Goal: Transaction & Acquisition: Purchase product/service

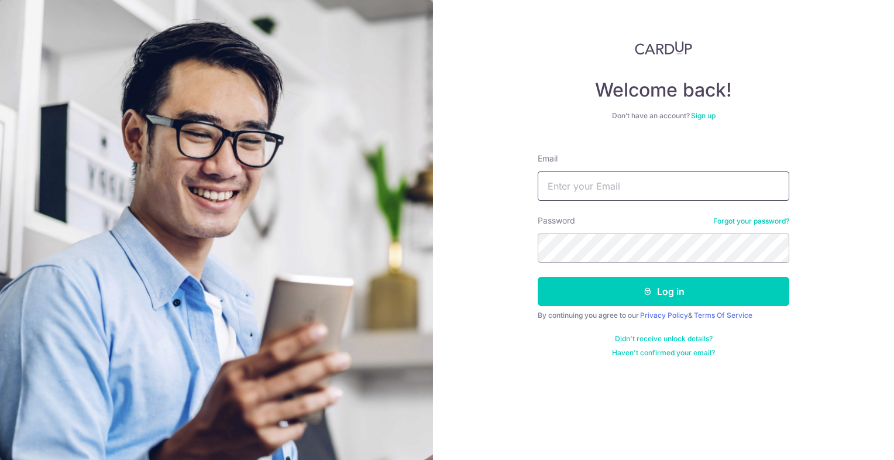
click at [644, 182] on input "Email" at bounding box center [664, 185] width 252 height 29
type input "[PERSON_NAME][EMAIL_ADDRESS][DOMAIN_NAME]"
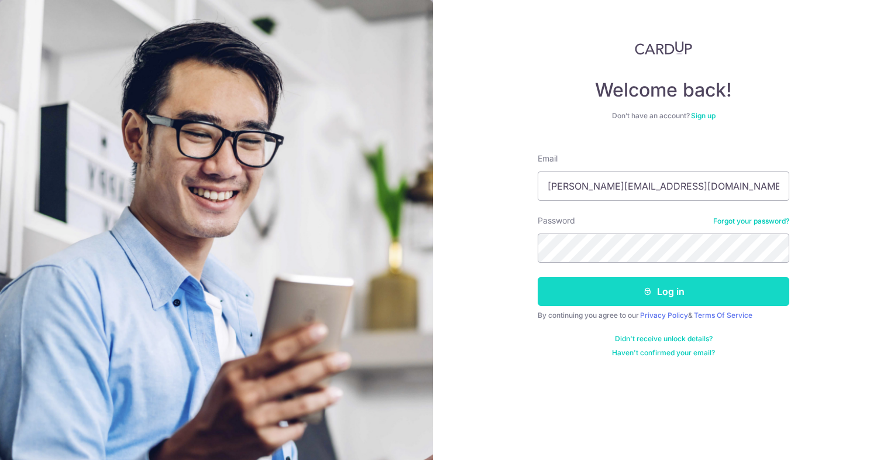
click at [658, 293] on button "Log in" at bounding box center [664, 291] width 252 height 29
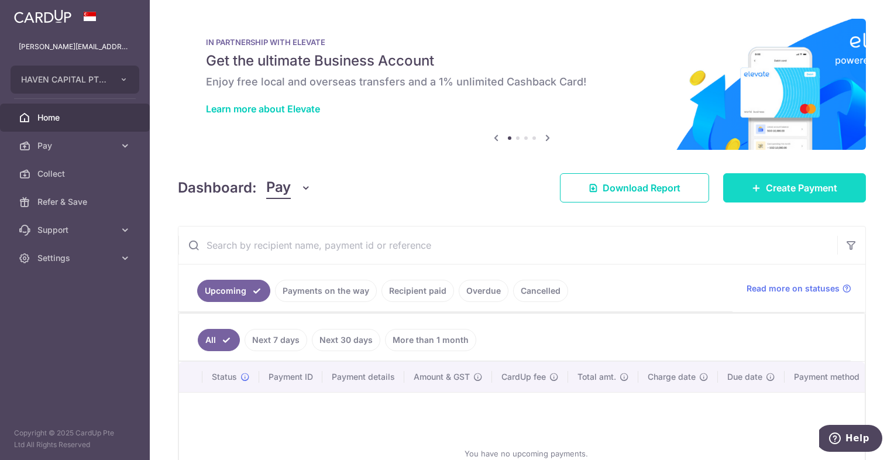
click at [775, 188] on span "Create Payment" at bounding box center [801, 188] width 71 height 14
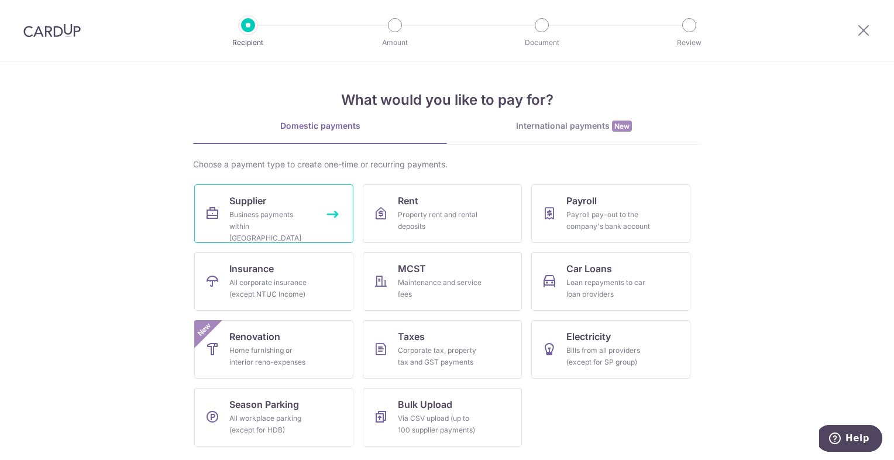
click at [246, 201] on span "Supplier" at bounding box center [247, 201] width 37 height 14
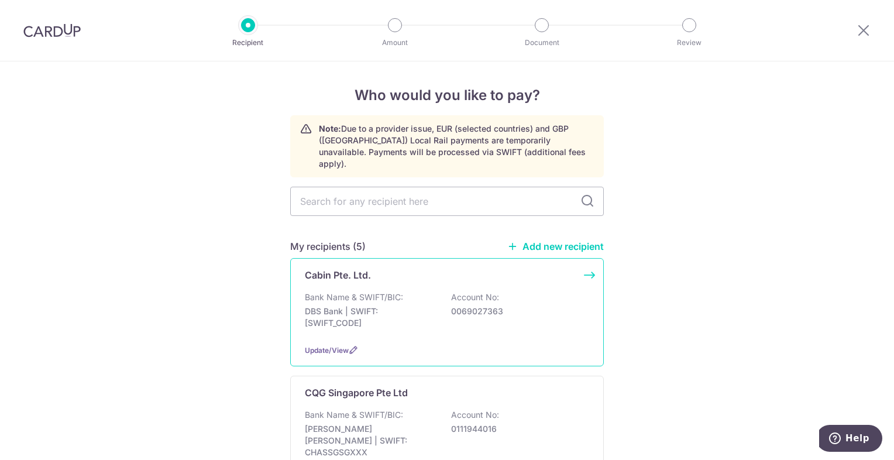
click at [337, 268] on p "Cabin Pte. Ltd." at bounding box center [338, 275] width 66 height 14
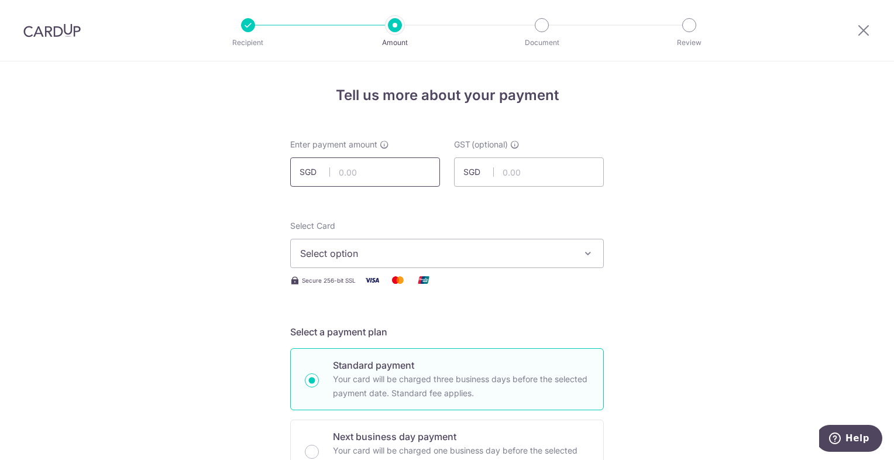
click at [374, 178] on input "text" at bounding box center [365, 171] width 150 height 29
type input "981.00"
click at [583, 252] on icon "button" at bounding box center [588, 253] width 12 height 12
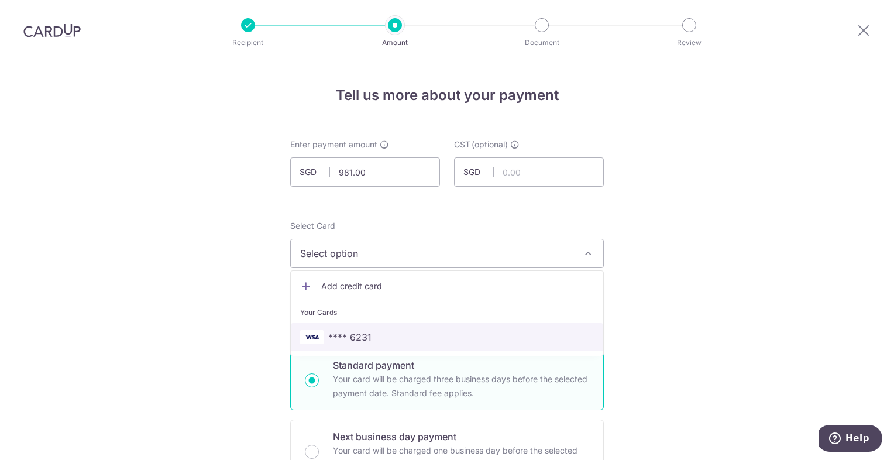
click at [365, 338] on span "**** 6231" at bounding box center [349, 337] width 43 height 14
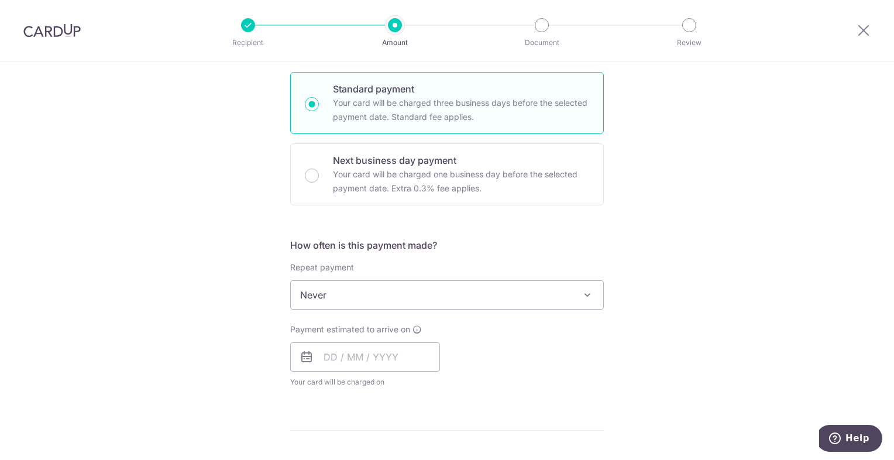
scroll to position [293, 0]
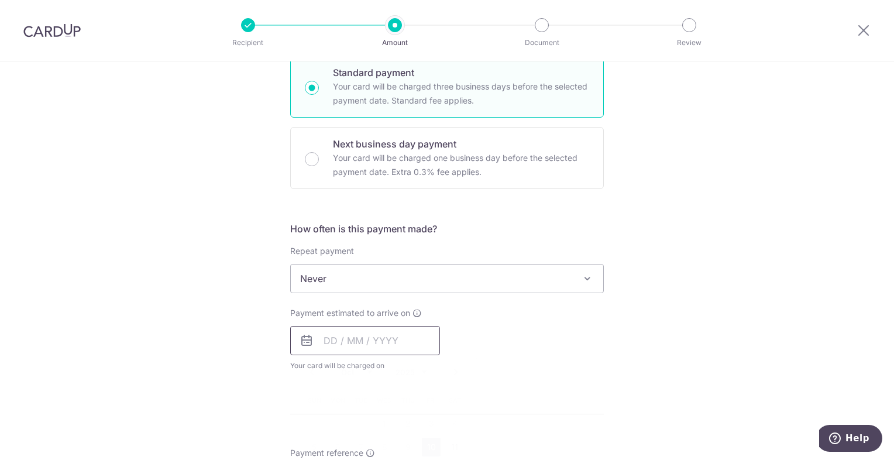
click at [328, 337] on input "text" at bounding box center [365, 340] width 150 height 29
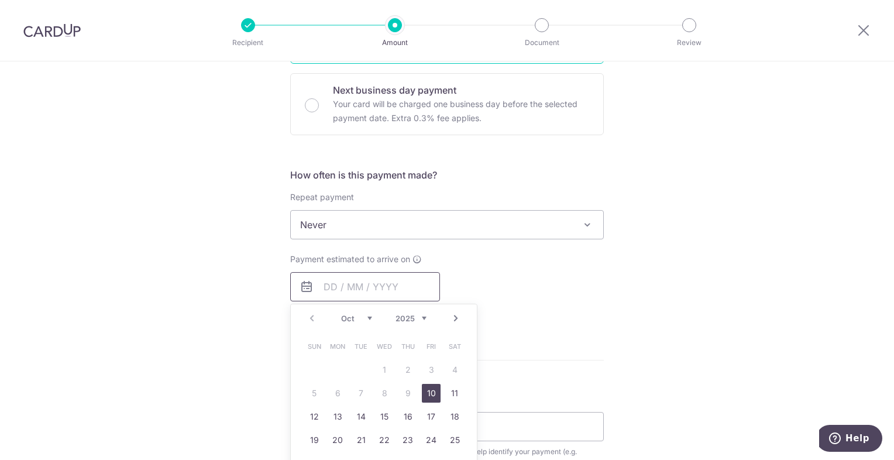
scroll to position [351, 0]
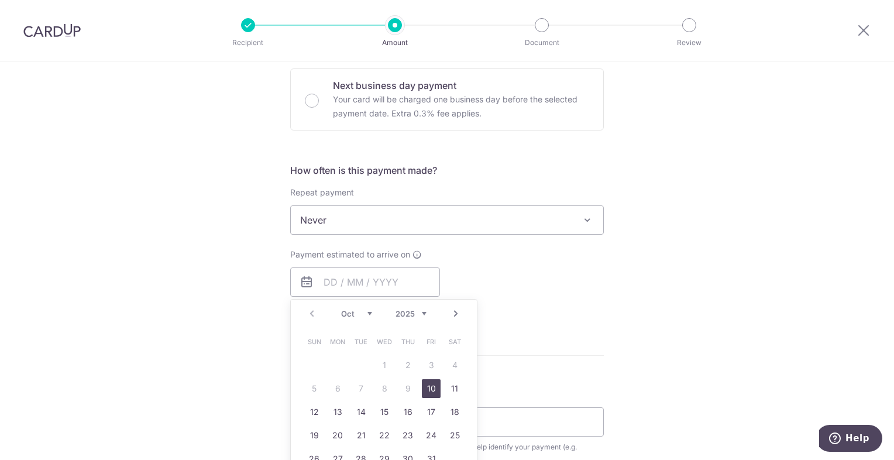
click at [427, 386] on link "10" at bounding box center [431, 388] width 19 height 19
type input "10/10/2025"
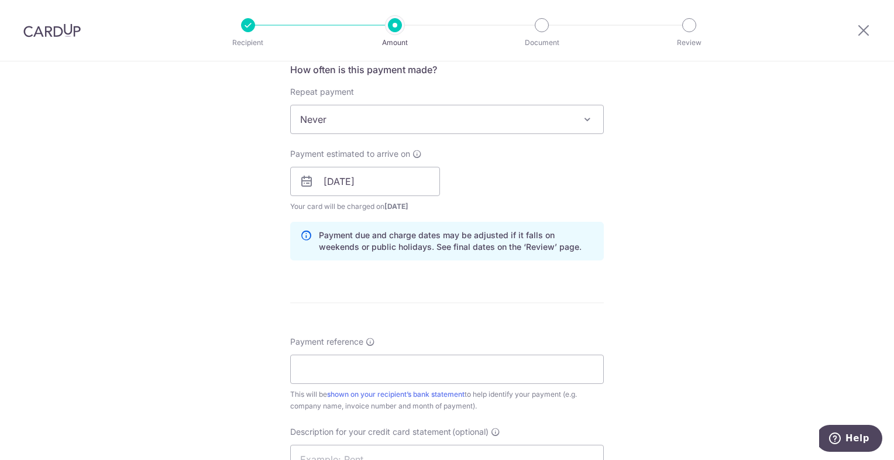
scroll to position [468, 0]
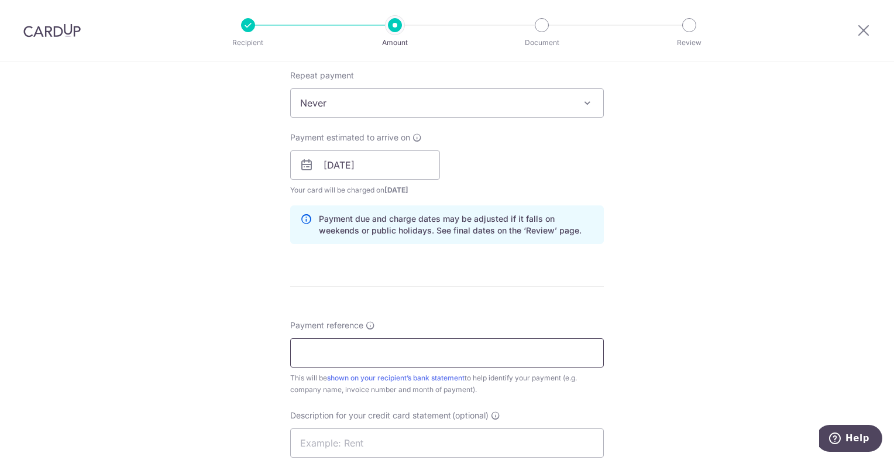
click at [355, 350] on input "Payment reference" at bounding box center [447, 352] width 314 height 29
click at [375, 352] on input "CA-INV-8638" at bounding box center [447, 352] width 314 height 29
type input "CA-INV-10330"
click at [772, 286] on div "Tell us more about your payment Enter payment amount SGD 981.00 981.00 GST (opt…" at bounding box center [447, 185] width 894 height 1185
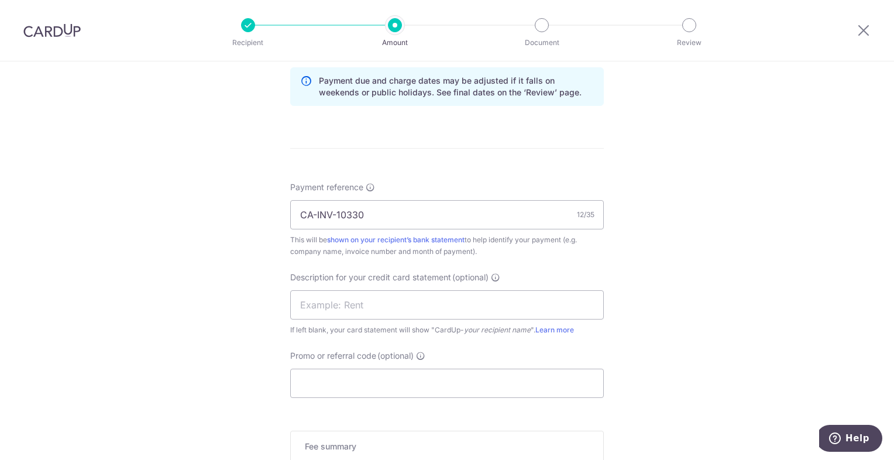
scroll to position [644, 0]
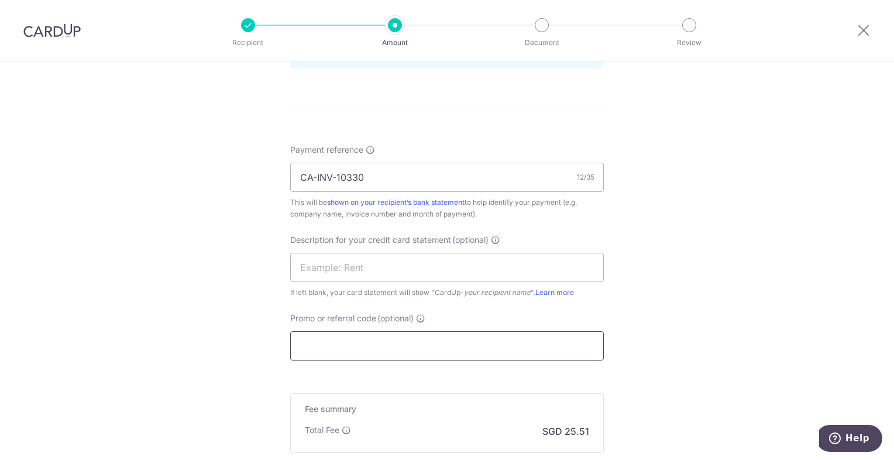
click at [370, 343] on input "Promo or referral code (optional)" at bounding box center [447, 345] width 314 height 29
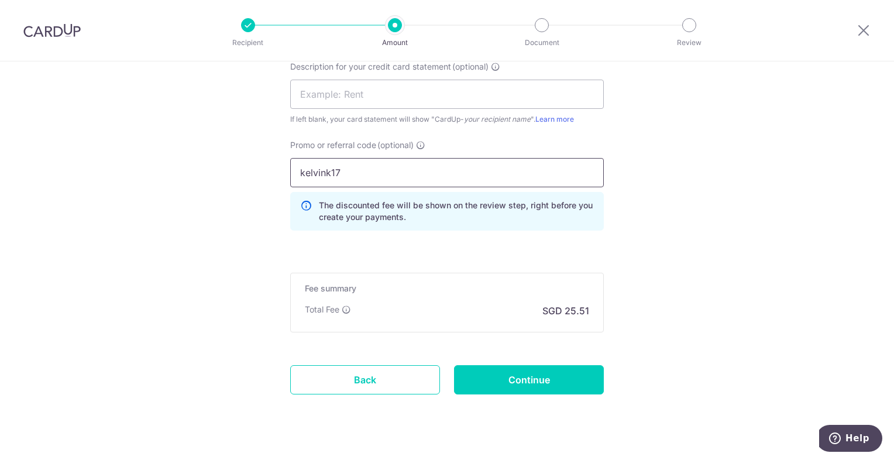
scroll to position [819, 0]
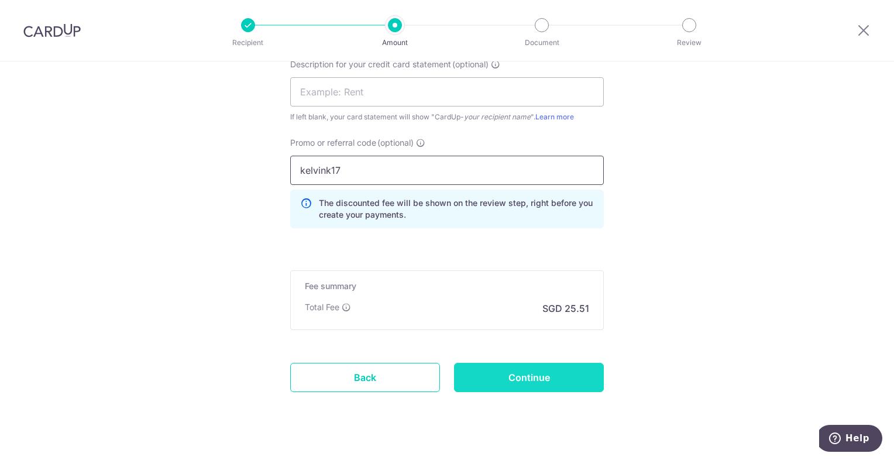
type input "kelvink17"
click at [520, 376] on input "Continue" at bounding box center [529, 377] width 150 height 29
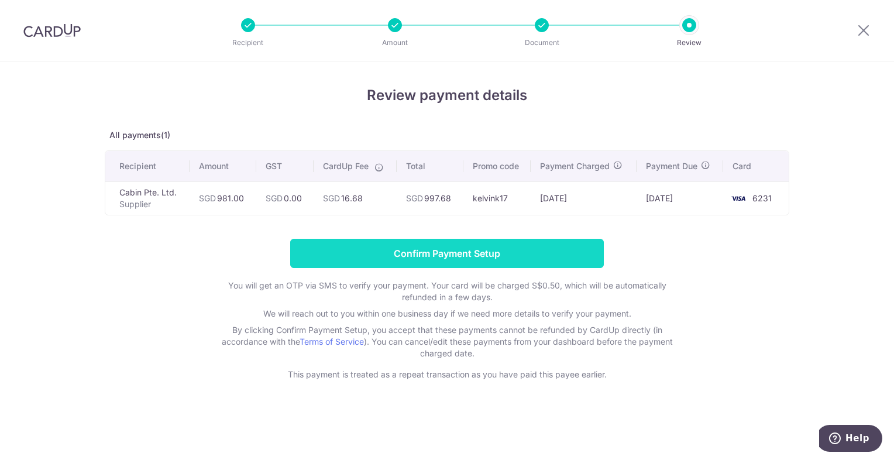
click at [451, 254] on input "Confirm Payment Setup" at bounding box center [447, 253] width 314 height 29
